Goal: Find specific page/section: Find specific page/section

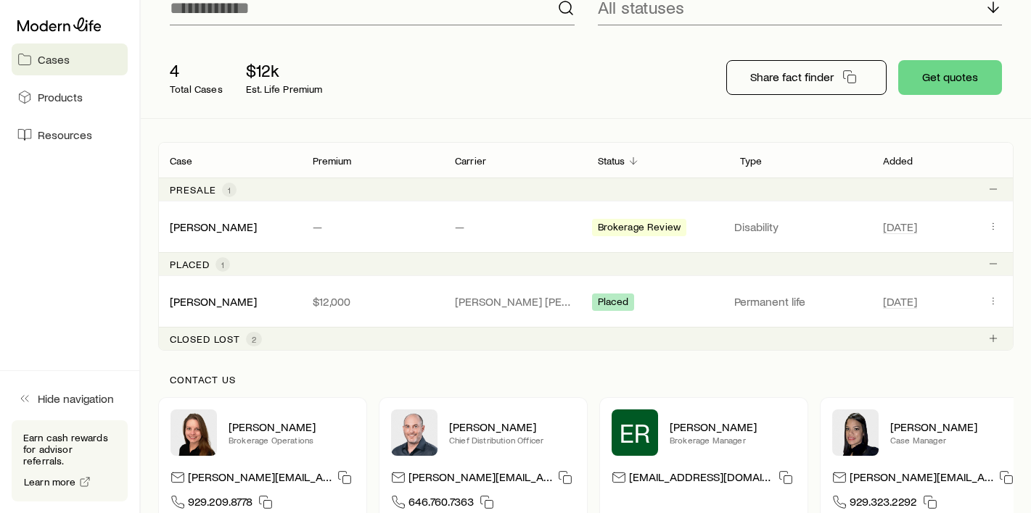
scroll to position [272, 0]
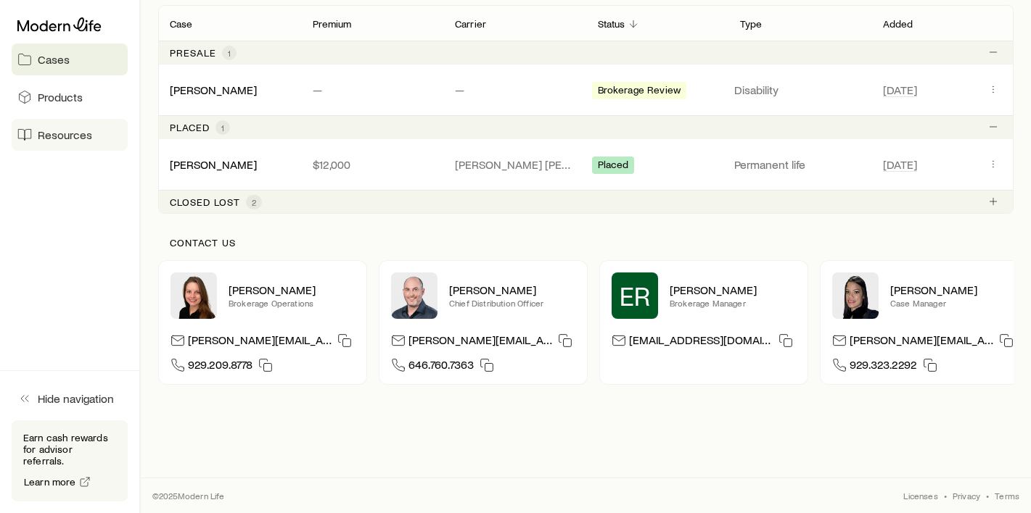
click at [57, 133] on span "Resources" at bounding box center [65, 135] width 54 height 15
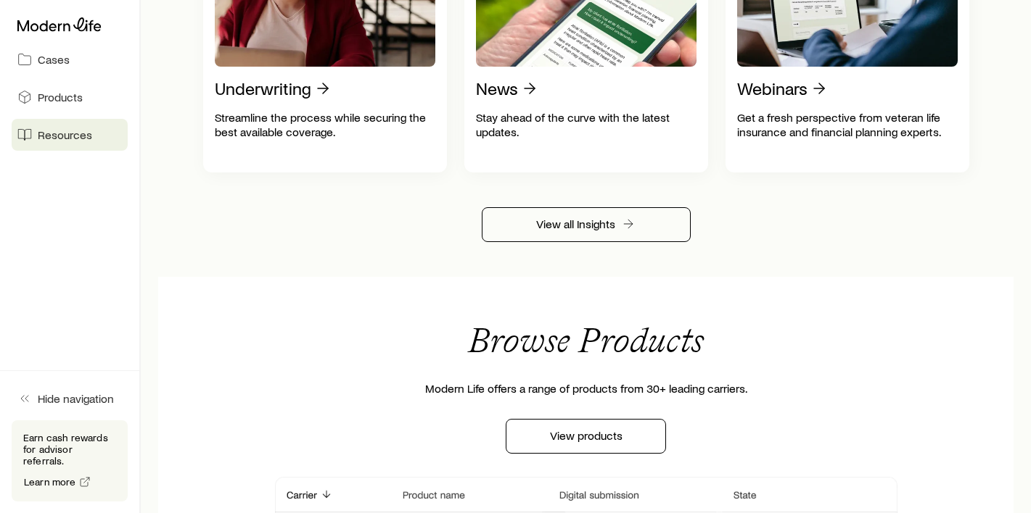
scroll to position [610, 0]
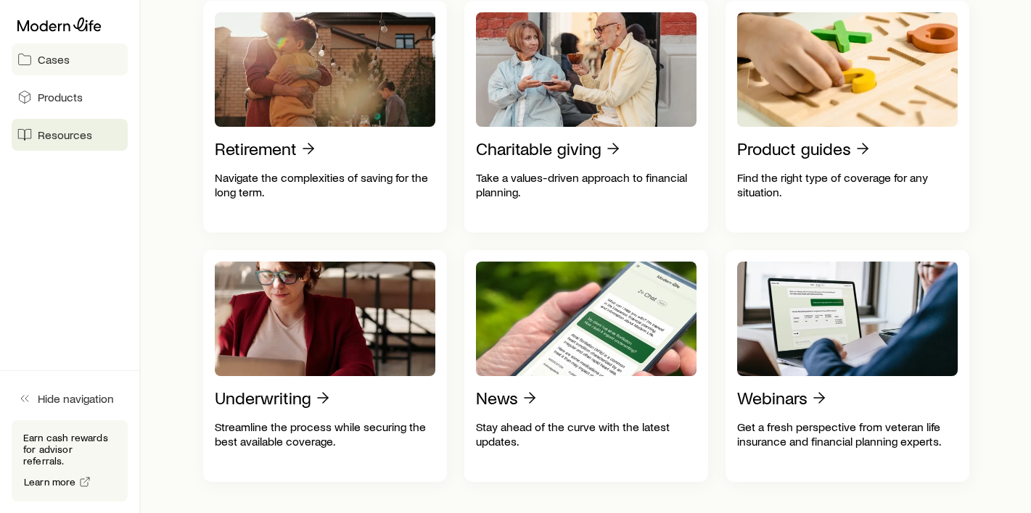
click at [51, 69] on link "Cases" at bounding box center [70, 60] width 116 height 32
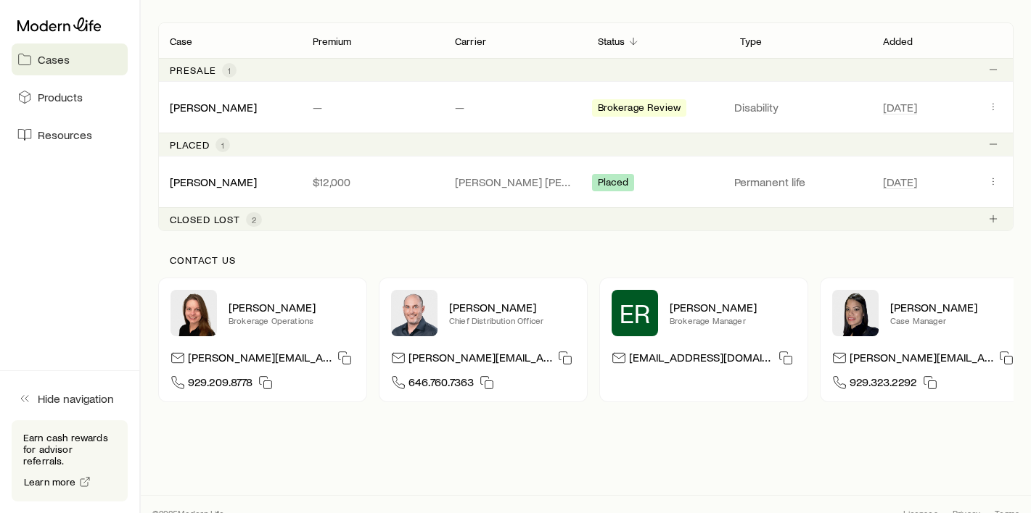
scroll to position [254, 0]
drag, startPoint x: 739, startPoint y: 356, endPoint x: 628, endPoint y: 358, distance: 111.0
click at [628, 358] on div "[EMAIL_ADDRESS][DOMAIN_NAME]" at bounding box center [703, 360] width 184 height 22
copy p "[EMAIL_ADDRESS][DOMAIN_NAME]"
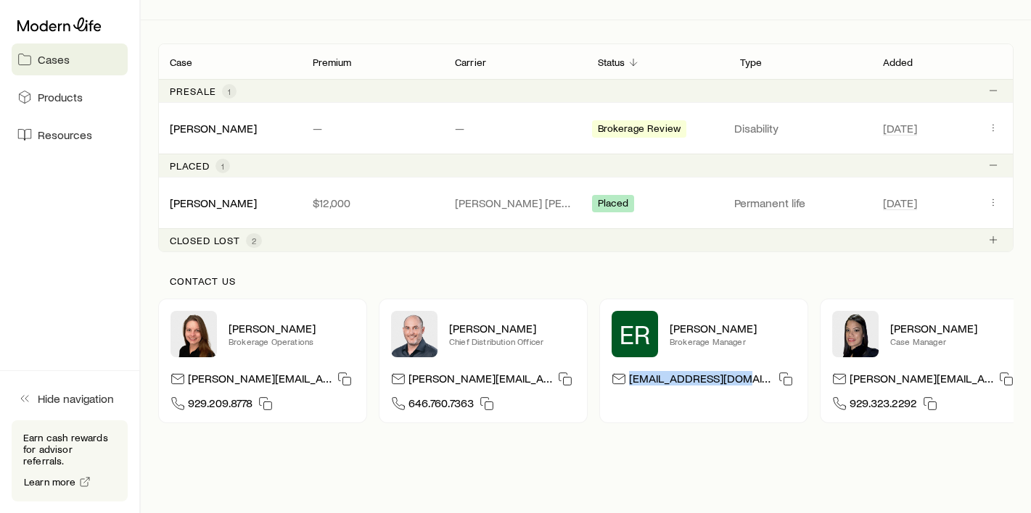
scroll to position [234, 0]
click at [226, 203] on link "[PERSON_NAME]" at bounding box center [213, 201] width 87 height 14
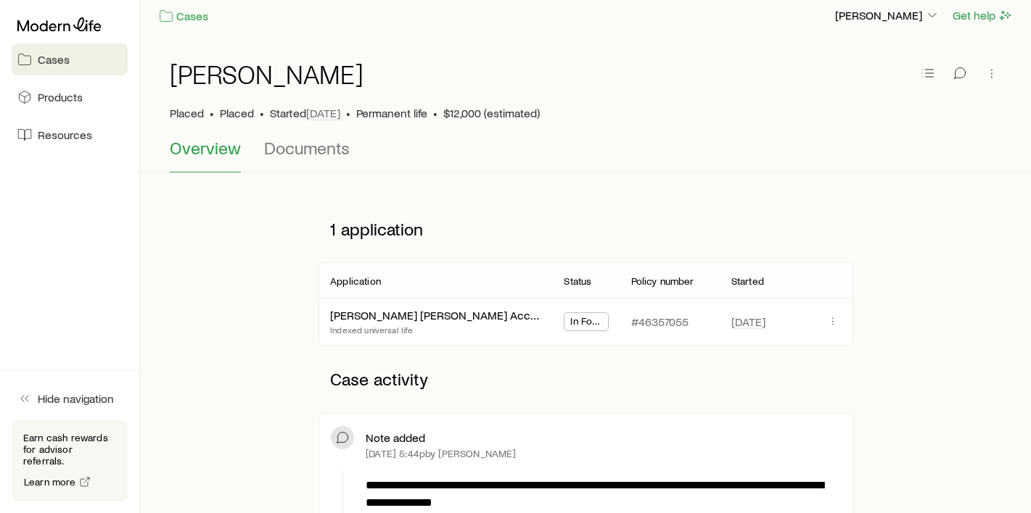
scroll to position [4, 0]
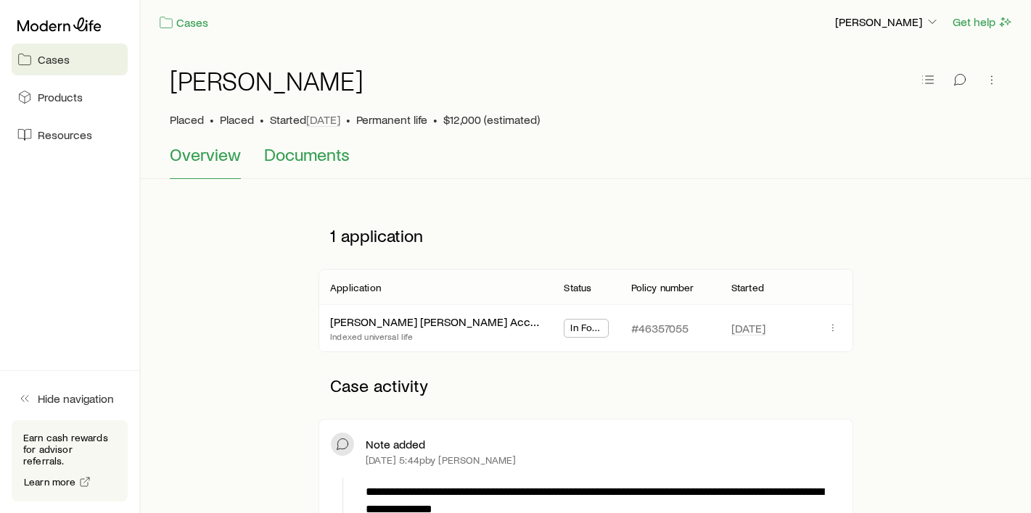
click at [344, 163] on span "Documents" at bounding box center [307, 154] width 86 height 20
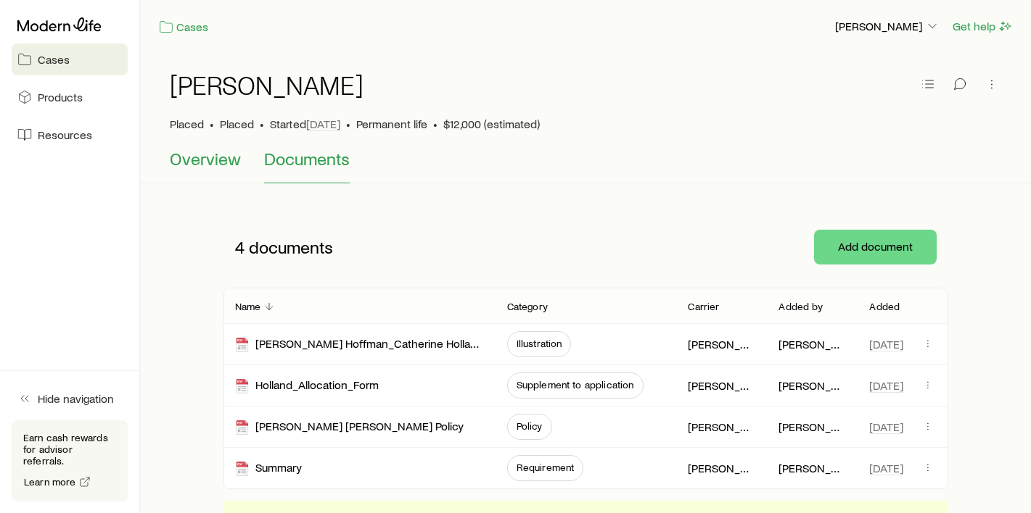
click at [203, 155] on span "Overview" at bounding box center [205, 159] width 71 height 20
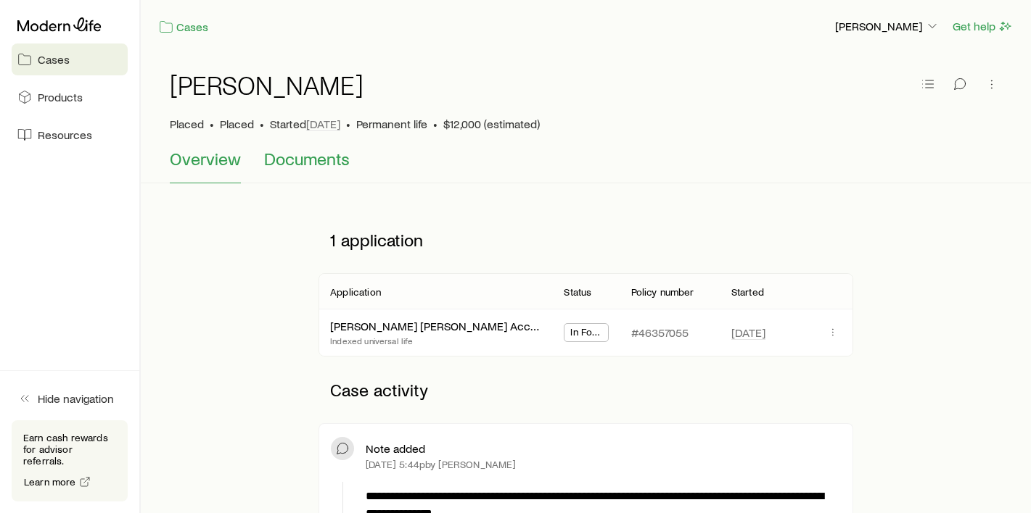
click at [269, 163] on span "Documents" at bounding box center [307, 159] width 86 height 20
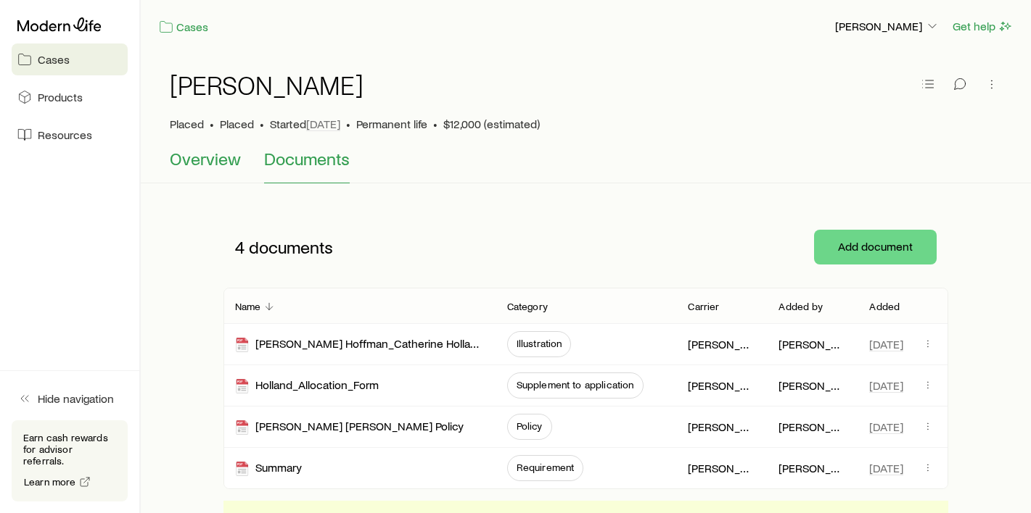
click at [215, 162] on span "Overview" at bounding box center [205, 159] width 71 height 20
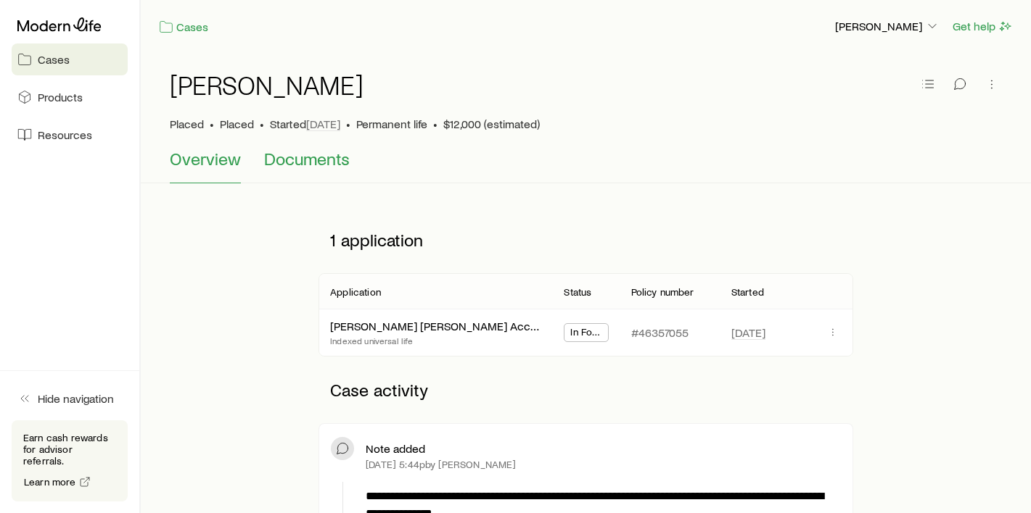
click at [280, 164] on span "Documents" at bounding box center [307, 159] width 86 height 20
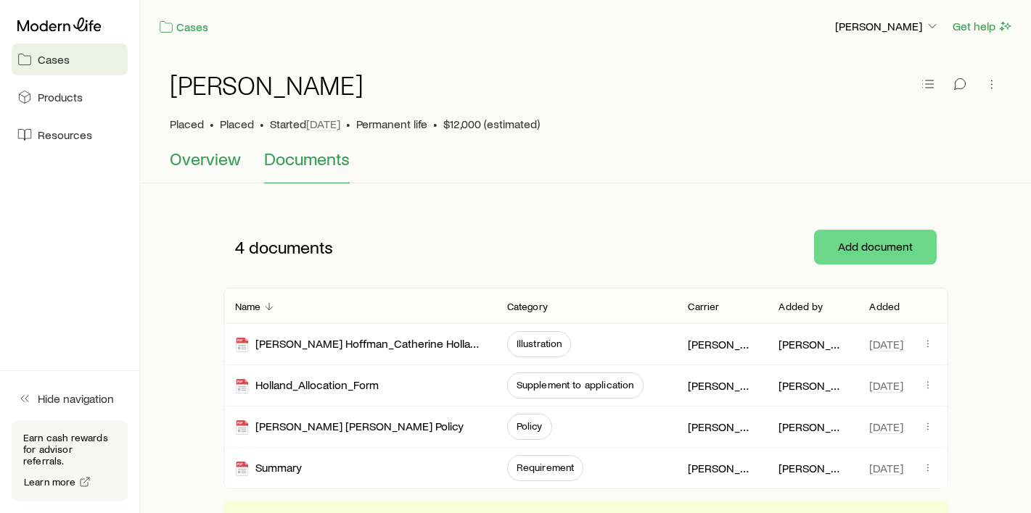
click at [203, 162] on span "Overview" at bounding box center [205, 159] width 71 height 20
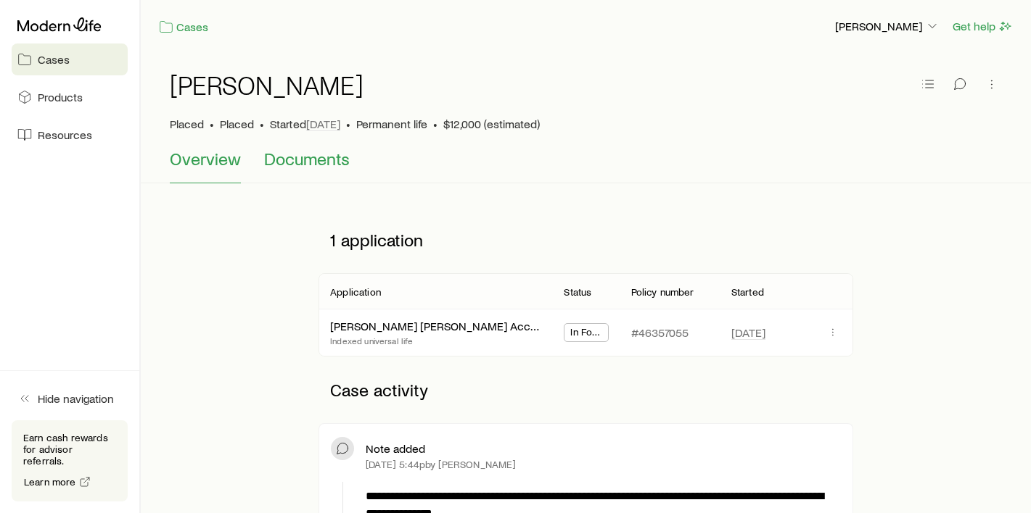
click at [278, 166] on span "Documents" at bounding box center [307, 159] width 86 height 20
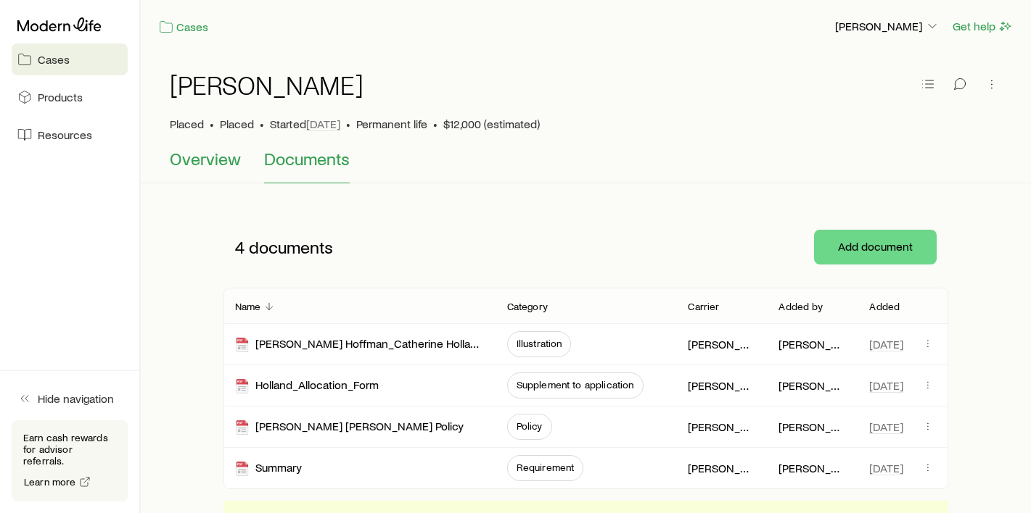
click at [220, 160] on span "Overview" at bounding box center [205, 159] width 71 height 20
